Goal: Transaction & Acquisition: Obtain resource

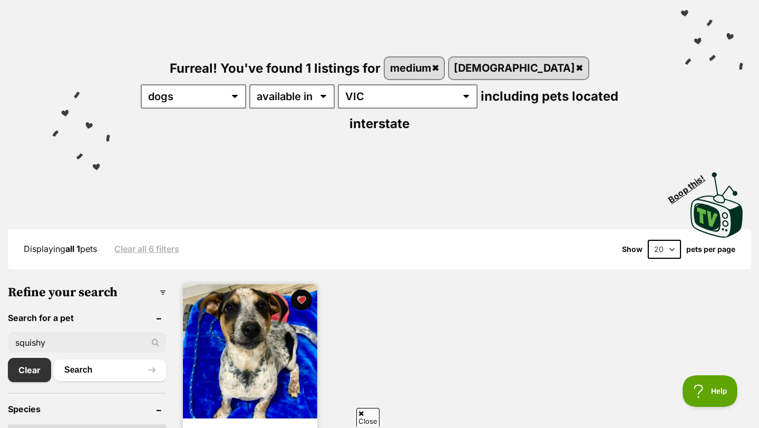
scroll to position [86, 0]
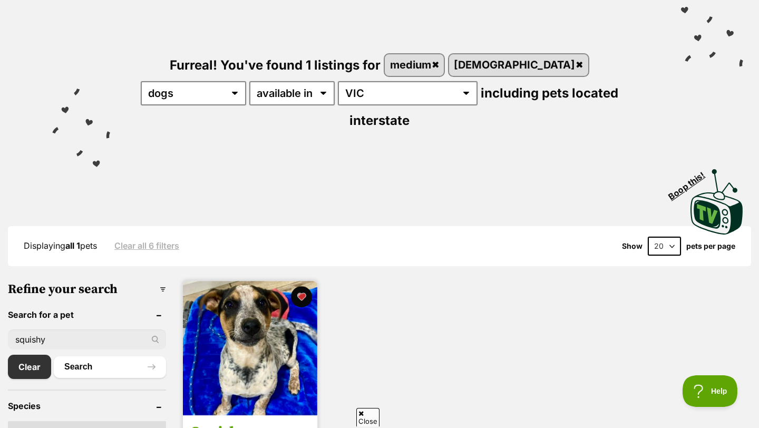
click at [247, 324] on img at bounding box center [250, 348] width 134 height 134
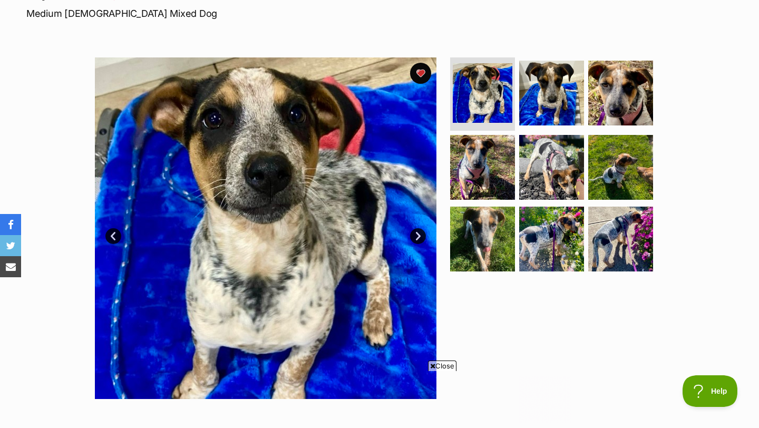
click at [417, 236] on link "Next" at bounding box center [418, 236] width 16 height 16
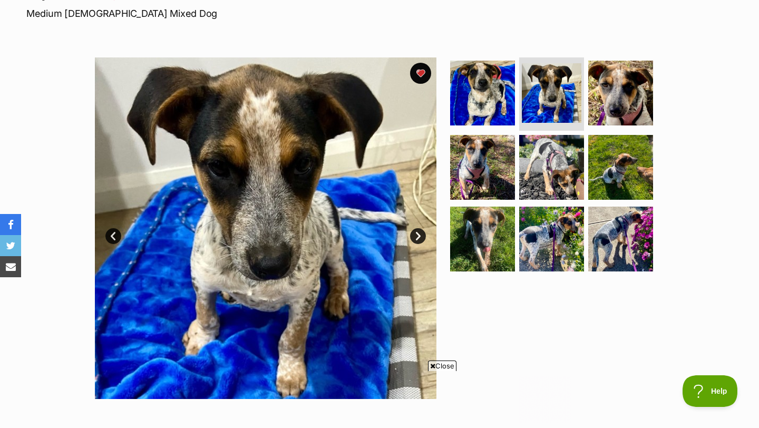
click at [417, 236] on link "Next" at bounding box center [418, 236] width 16 height 16
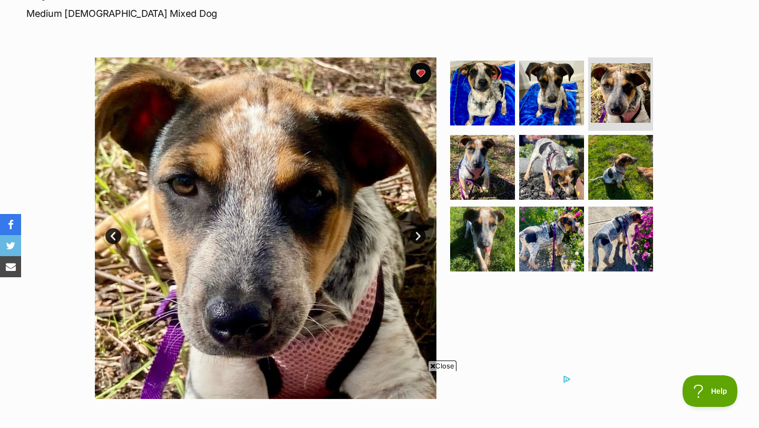
click at [417, 236] on link "Next" at bounding box center [418, 236] width 16 height 16
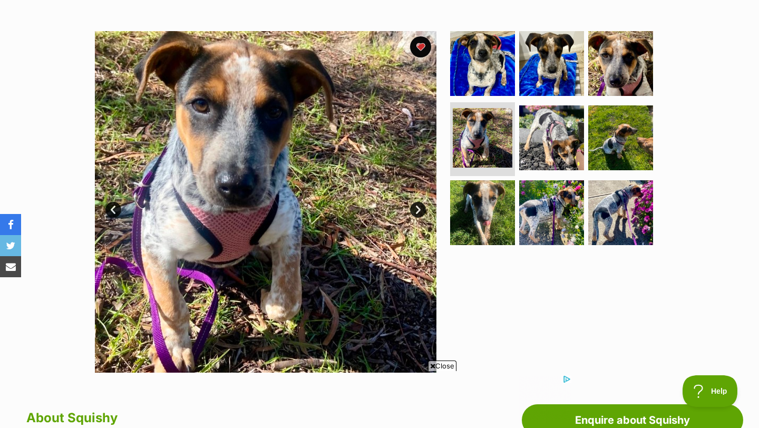
scroll to position [193, 0]
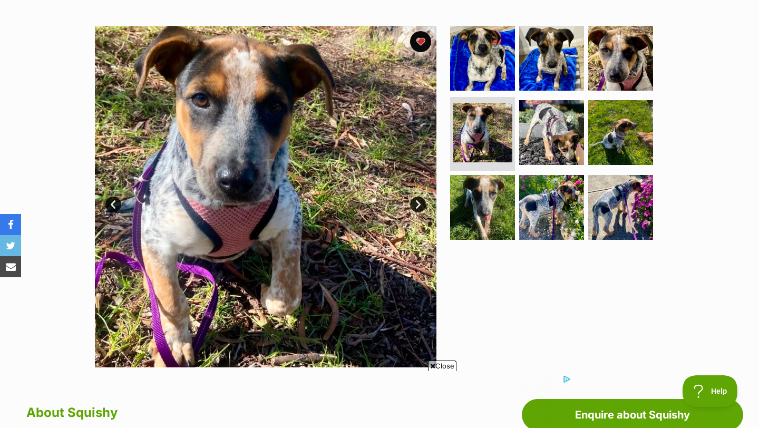
click at [437, 364] on span "Close" at bounding box center [442, 365] width 28 height 11
click at [417, 203] on link "Next" at bounding box center [418, 205] width 16 height 16
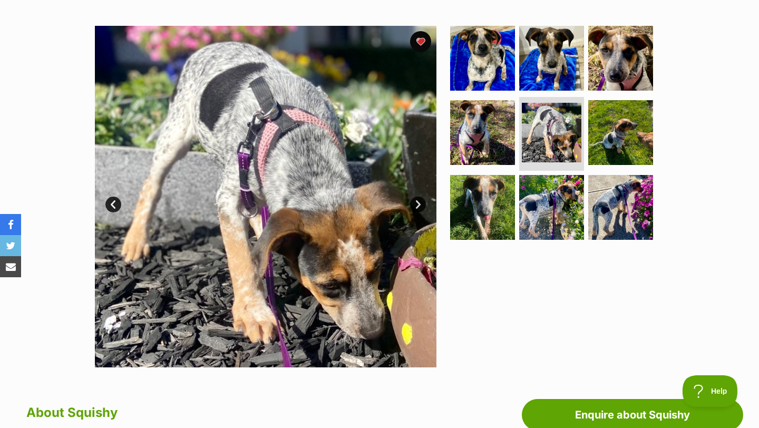
click at [417, 203] on link "Next" at bounding box center [418, 205] width 16 height 16
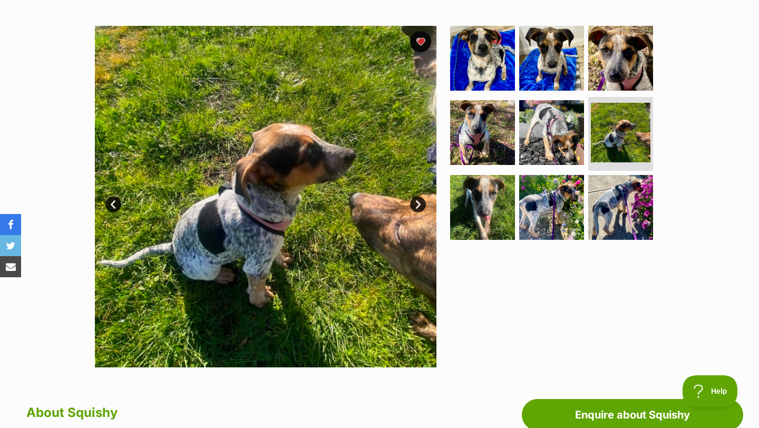
click at [417, 203] on link "Next" at bounding box center [418, 205] width 16 height 16
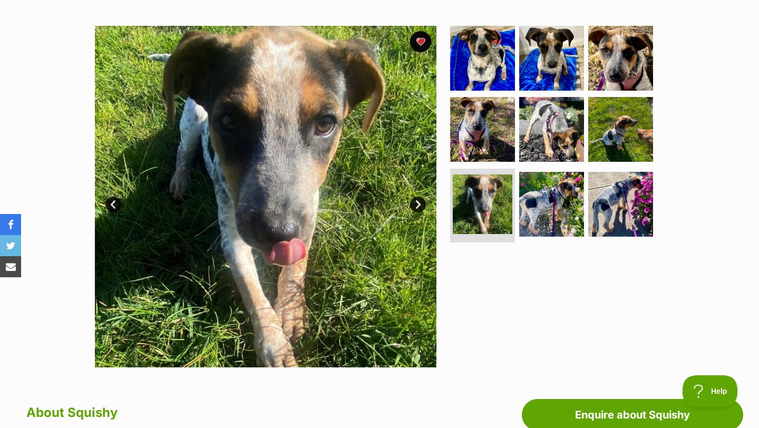
click at [417, 203] on link "Next" at bounding box center [418, 205] width 16 height 16
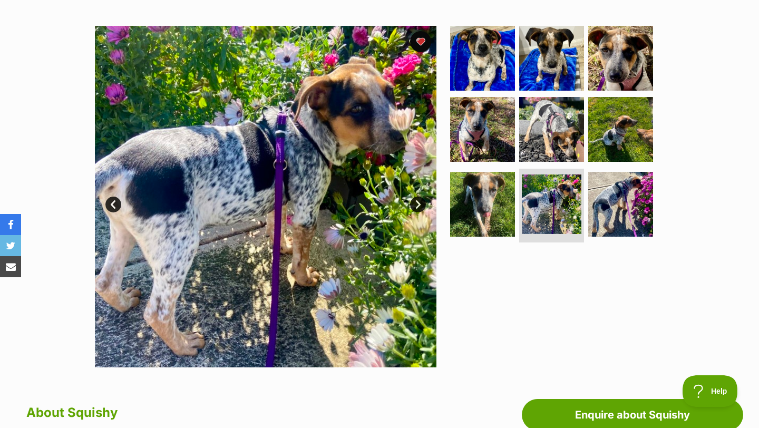
click at [413, 209] on link "Next" at bounding box center [418, 205] width 16 height 16
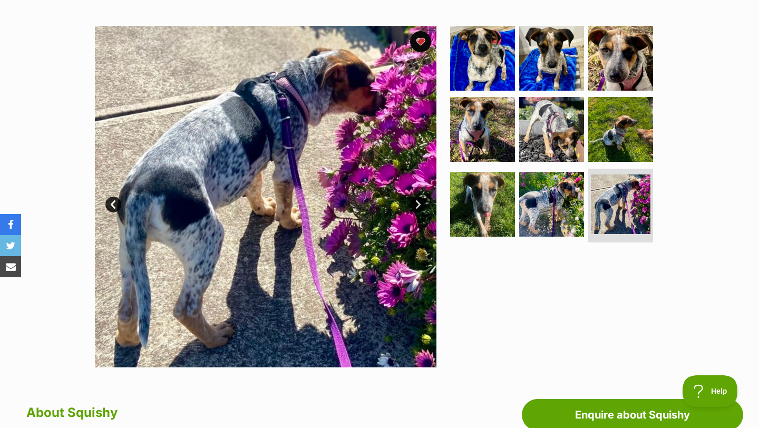
click at [415, 196] on img at bounding box center [265, 196] width 341 height 341
click at [419, 206] on link "Next" at bounding box center [418, 205] width 16 height 16
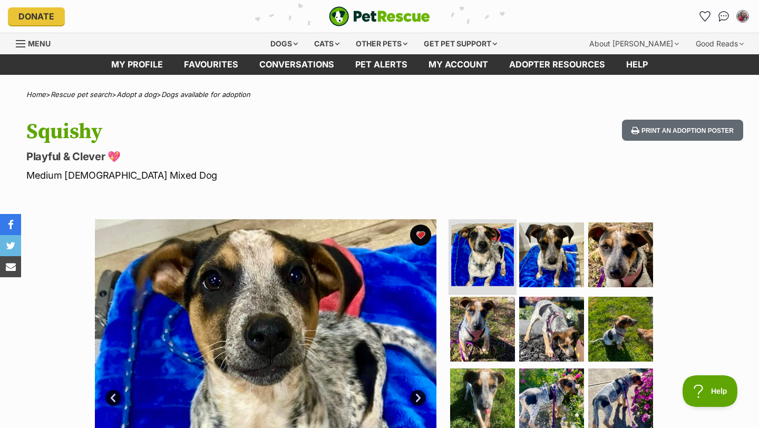
scroll to position [0, 0]
